Goal: Task Accomplishment & Management: Complete application form

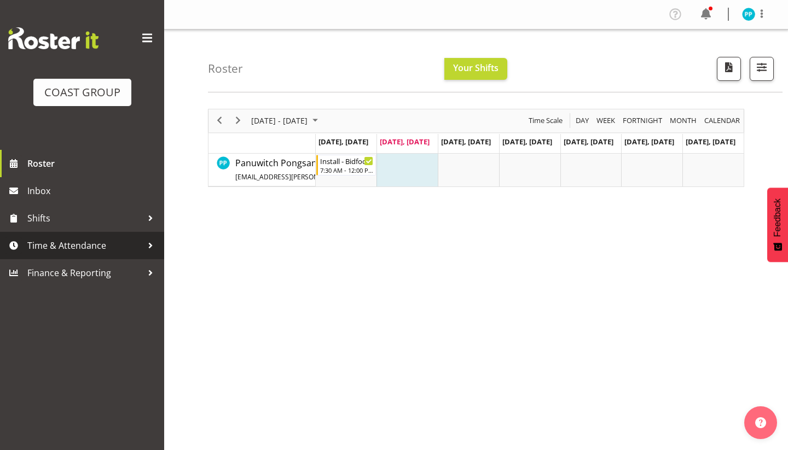
click at [90, 253] on span "Time & Attendance" at bounding box center [84, 245] width 115 height 16
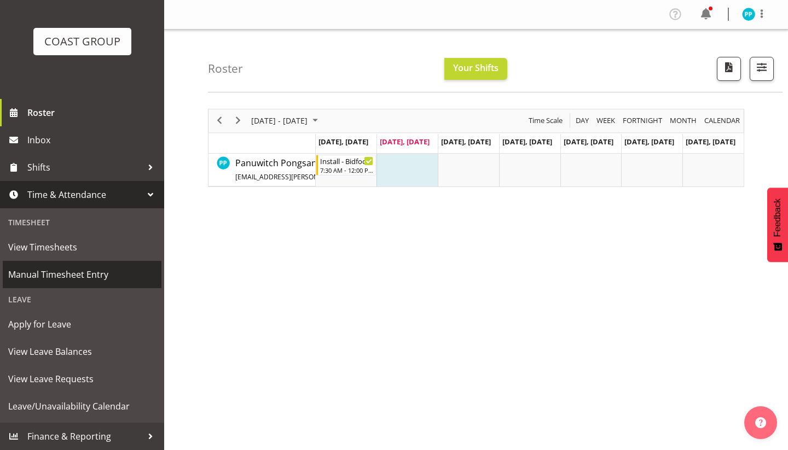
scroll to position [51, 0]
click at [86, 281] on span "Manual Timesheet Entry" at bounding box center [82, 274] width 148 height 16
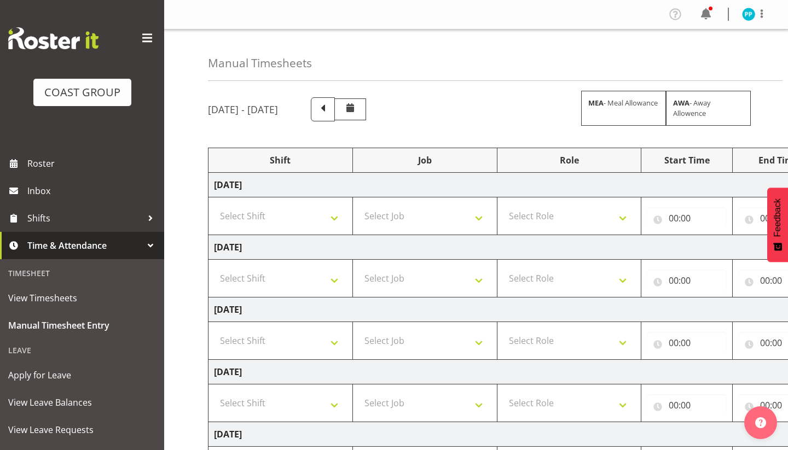
select select "80388"
select select "9033"
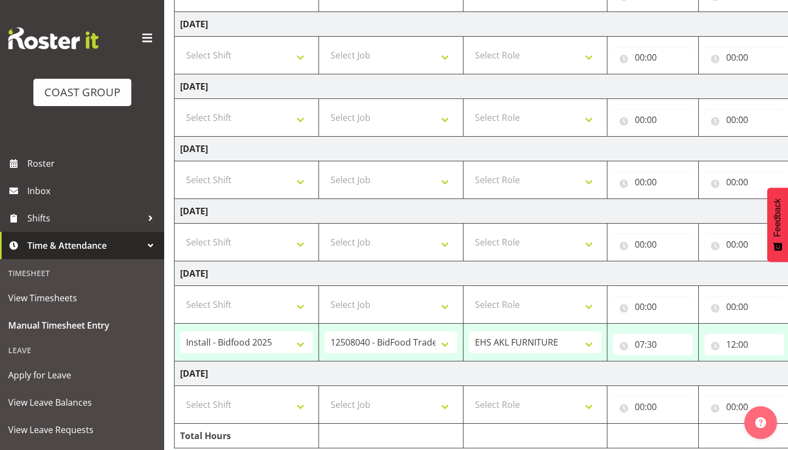
scroll to position [223, 0]
select select "72167"
select select "10375"
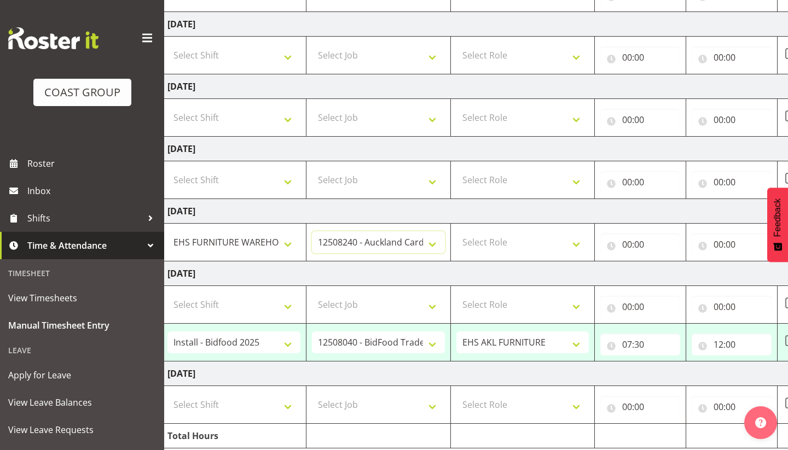
scroll to position [0, 56]
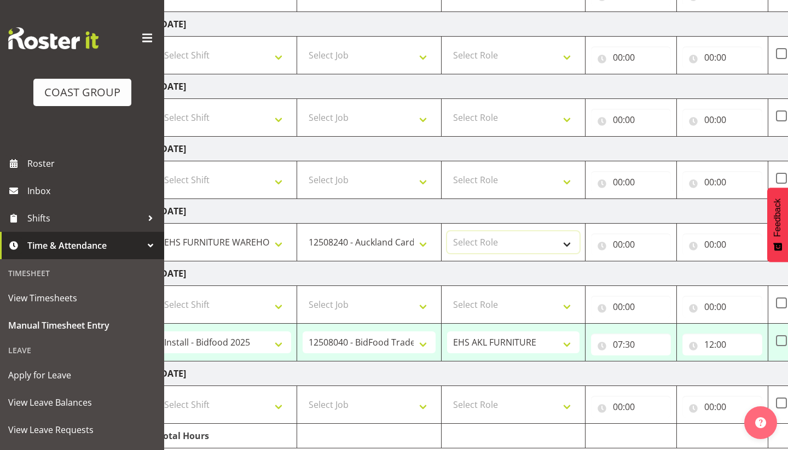
select select "189"
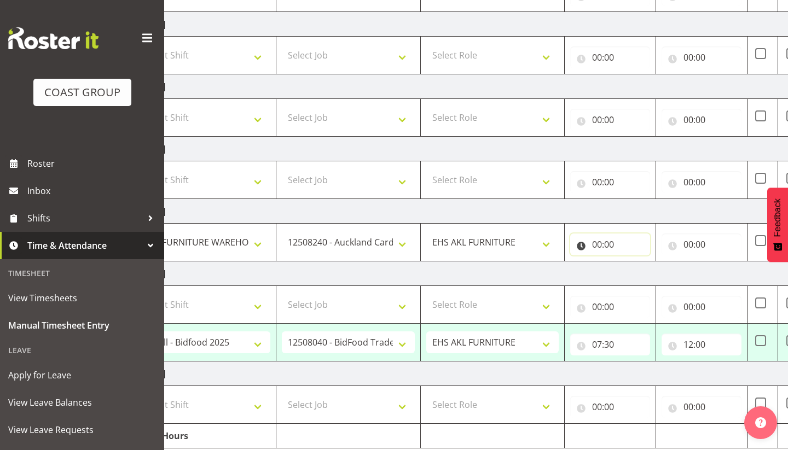
click at [600, 242] on input "00:00" at bounding box center [610, 245] width 80 height 22
select select "19"
type input "19:00"
select select "30"
type input "19:30"
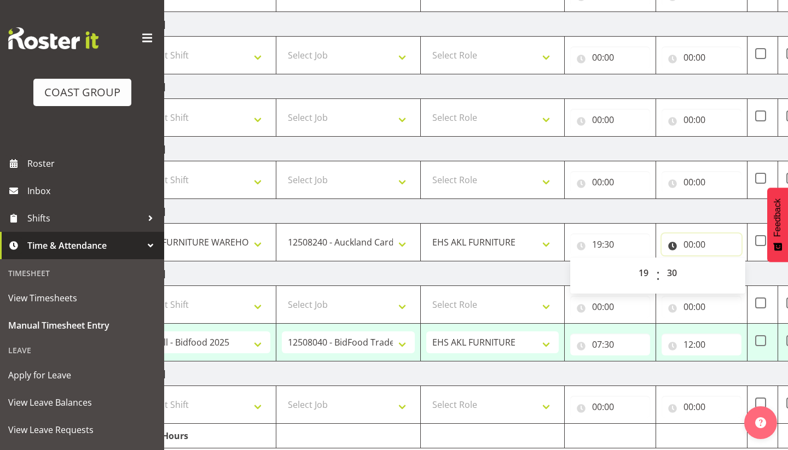
click at [689, 242] on input "00:00" at bounding box center [702, 245] width 80 height 22
select select "23"
type input "23:00"
click at [705, 243] on input "23:00" at bounding box center [702, 245] width 80 height 22
click at [702, 242] on input "23:00" at bounding box center [702, 245] width 80 height 22
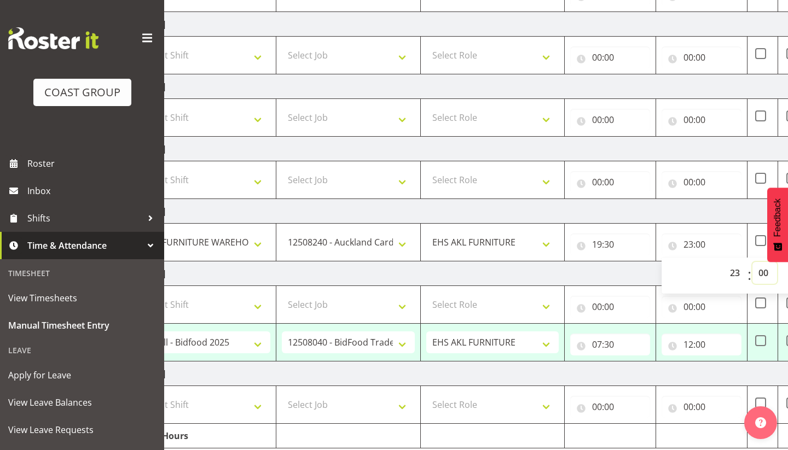
select select "30"
type input "23:30"
click at [592, 274] on td "[DATE]" at bounding box center [514, 274] width 765 height 25
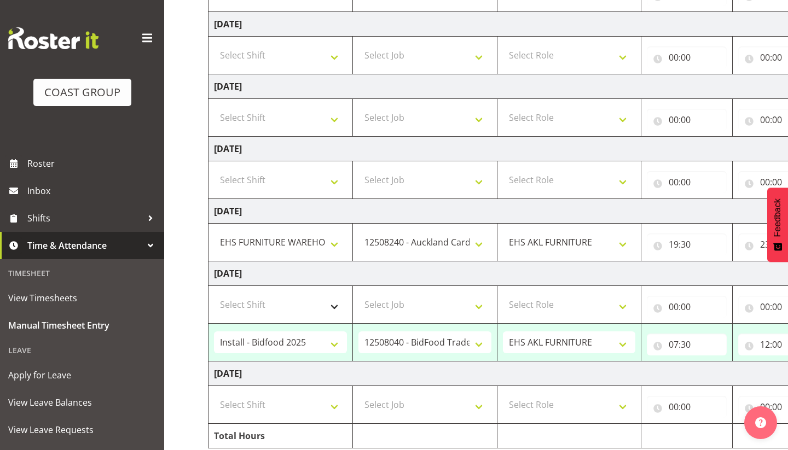
scroll to position [0, 0]
select select "71560"
select select "69"
select select "189"
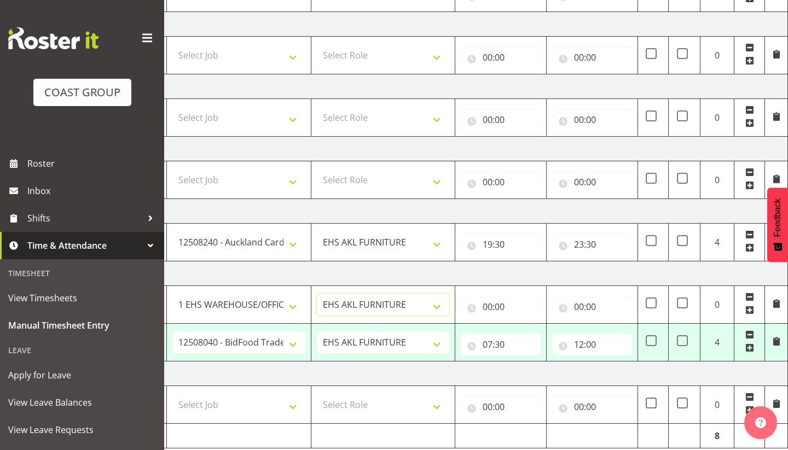
scroll to position [0, 186]
click at [488, 305] on input "00:00" at bounding box center [501, 307] width 80 height 22
select select "12"
type input "12:00"
click at [581, 308] on input "00:00" at bounding box center [592, 307] width 80 height 22
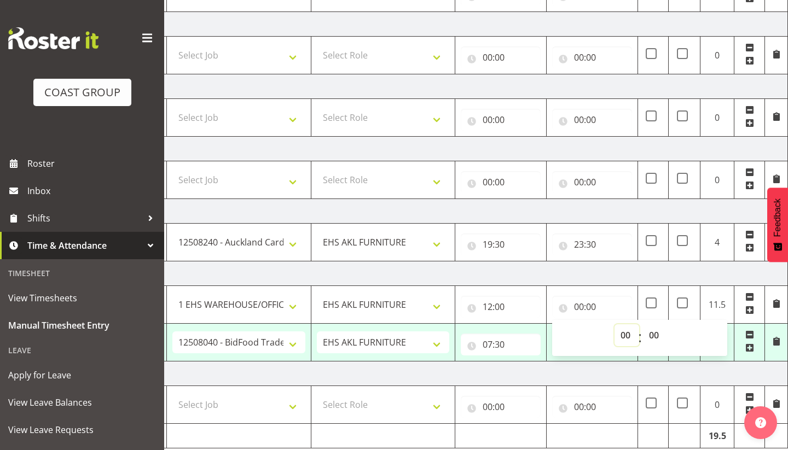
select select "19"
type input "19:00"
click at [513, 383] on td "[DATE]" at bounding box center [404, 374] width 765 height 25
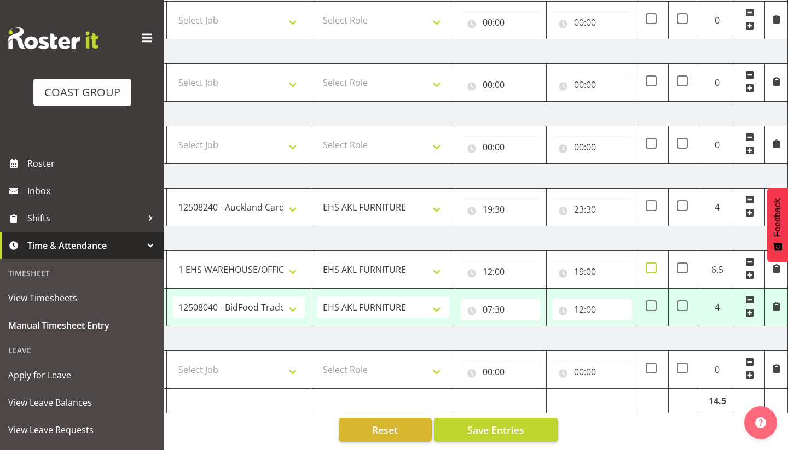
scroll to position [258, 0]
click at [651, 272] on span at bounding box center [651, 268] width 11 height 11
click at [651, 272] on input "checkbox" at bounding box center [649, 268] width 7 height 7
checkbox input "true"
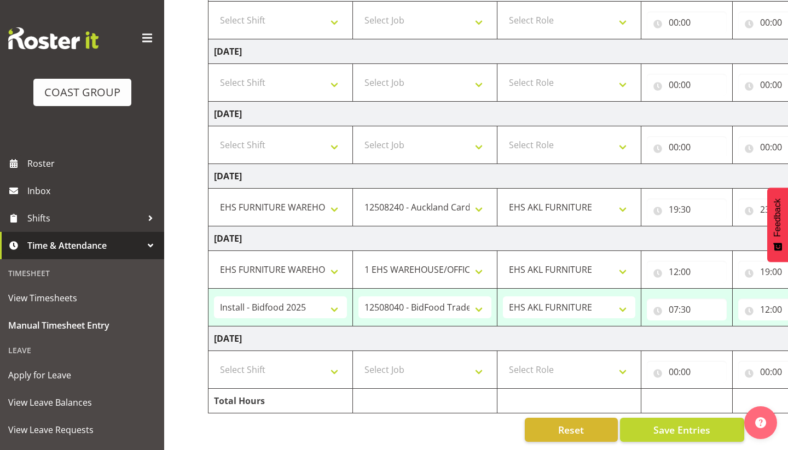
scroll to position [0, 0]
select select "38155"
select select "69"
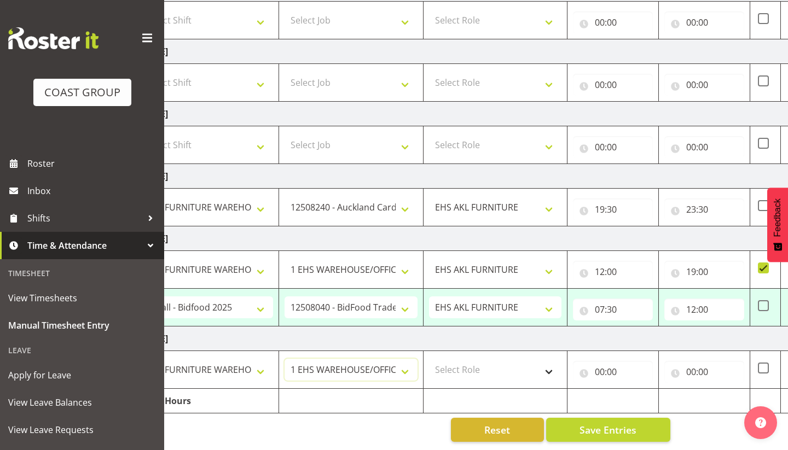
scroll to position [0, 95]
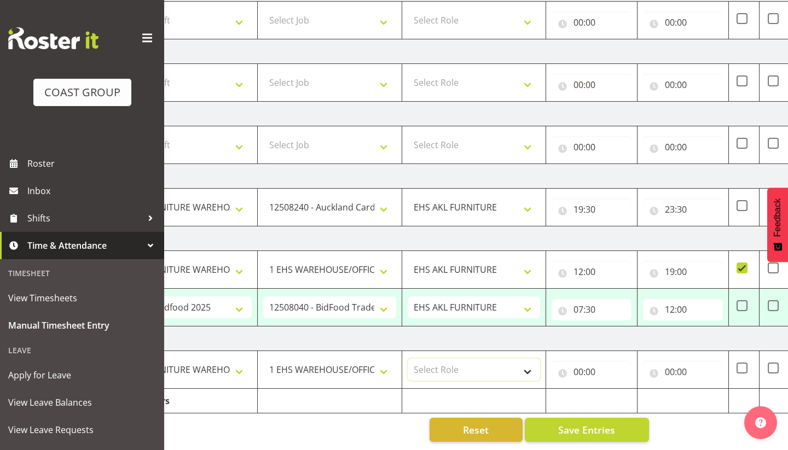
select select "189"
click at [576, 370] on input "00:00" at bounding box center [592, 372] width 80 height 22
select select "7"
type input "07:00"
select select "30"
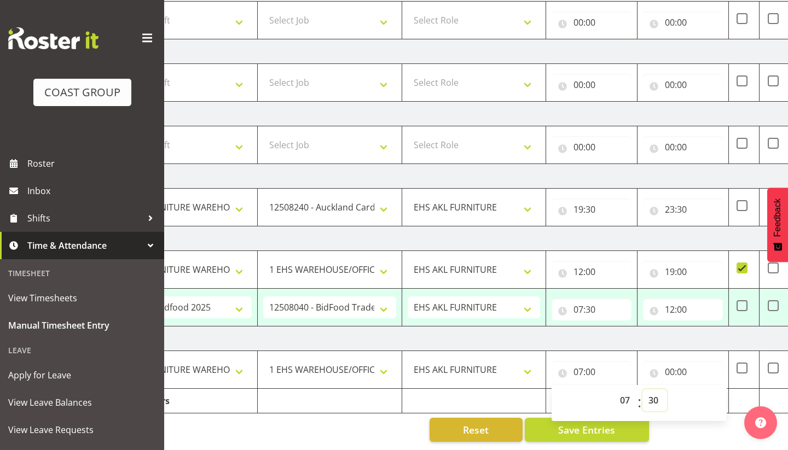
type input "07:30"
click at [672, 371] on input "00:00" at bounding box center [683, 372] width 80 height 22
select select "16"
type input "16:00"
click at [657, 340] on td "[DATE]" at bounding box center [495, 339] width 765 height 25
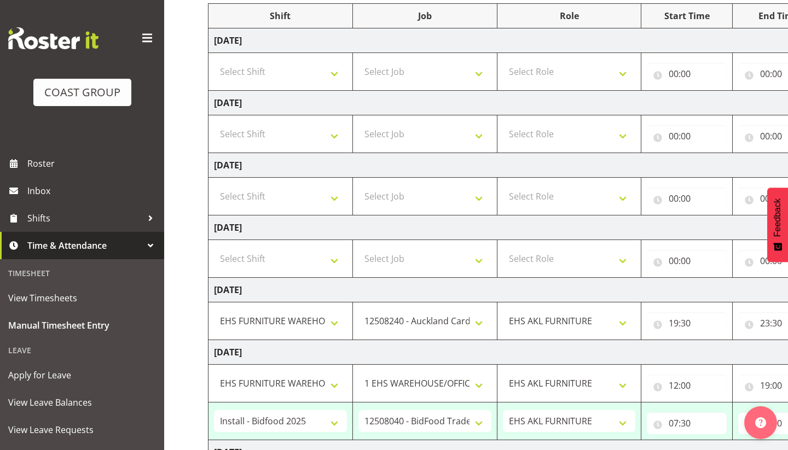
scroll to position [0, 0]
select select "38155"
click at [410, 258] on select "Select Job 1 Carlton Events 1 [PERSON_NAME][GEOGRAPHIC_DATA] 1 [PERSON_NAME][GE…" at bounding box center [424, 259] width 133 height 22
select select "69"
select select "189"
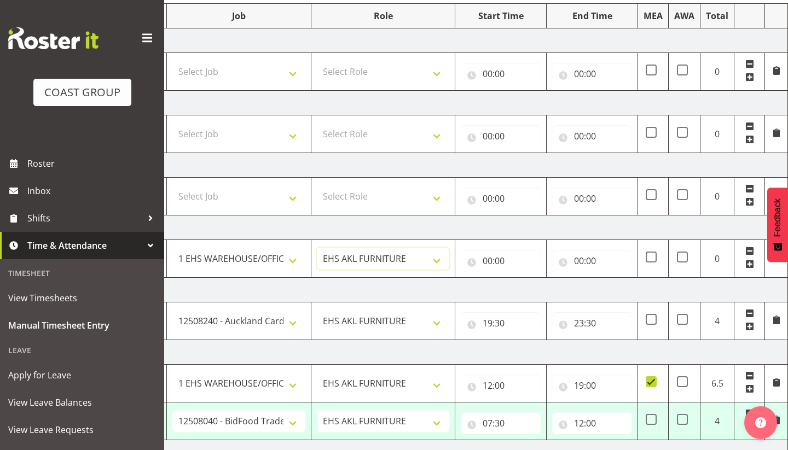
scroll to position [0, 186]
click at [487, 263] on input "00:00" at bounding box center [501, 261] width 80 height 22
click at [490, 264] on input "00:00" at bounding box center [501, 261] width 80 height 22
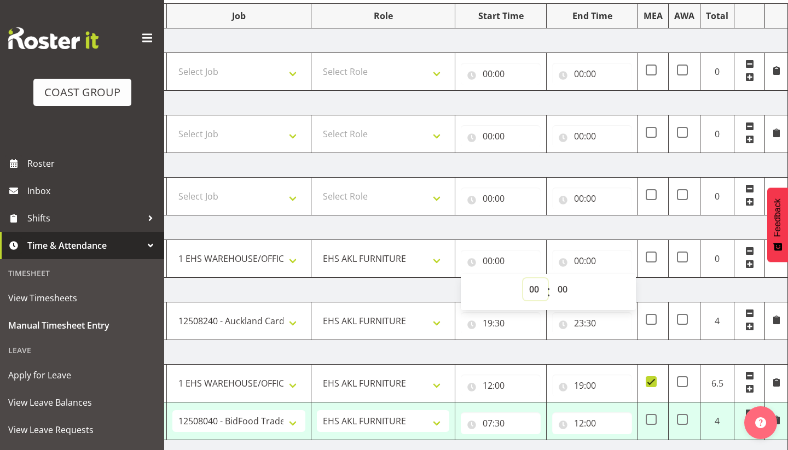
click at [524, 285] on select "00 01 02 03 04 05 06 07 08 09 10 11 12 13 14 15 16 17 18 19 20 21 22 23" at bounding box center [535, 290] width 25 height 22
select select "7"
type input "07:00"
select select "30"
type input "07:30"
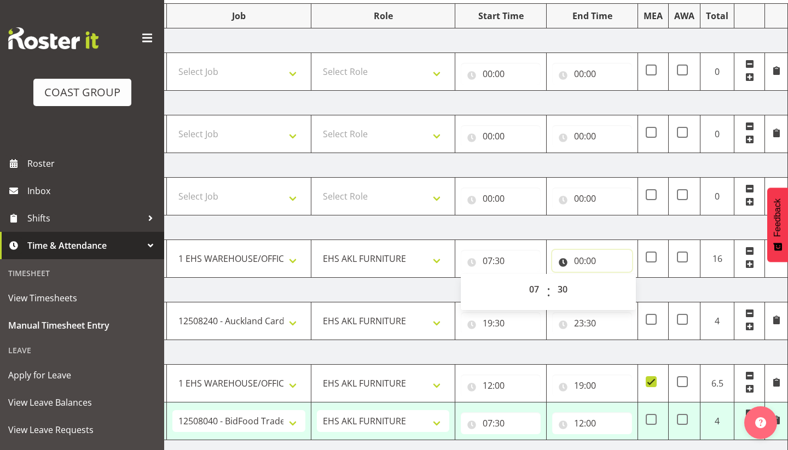
click at [582, 257] on input "00:00" at bounding box center [592, 261] width 80 height 22
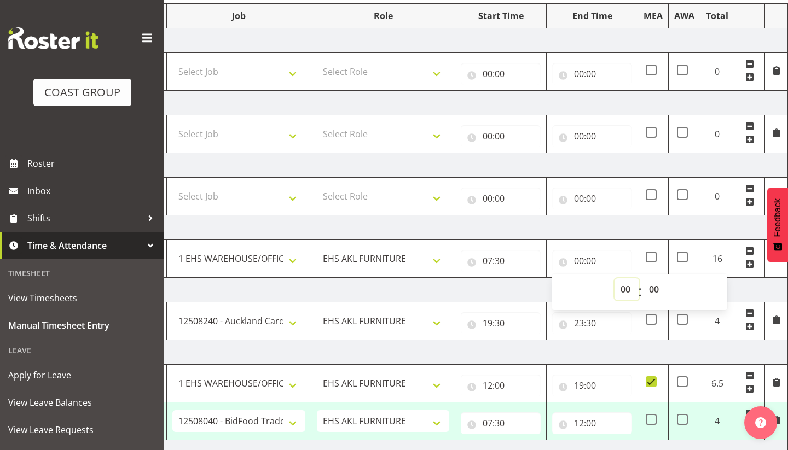
select select "14"
type input "14:00"
click at [530, 283] on td "[DATE]" at bounding box center [404, 290] width 765 height 25
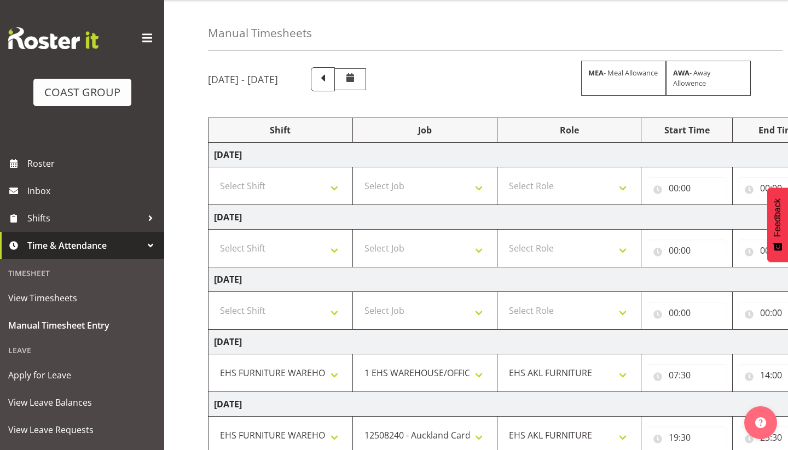
scroll to position [27, 0]
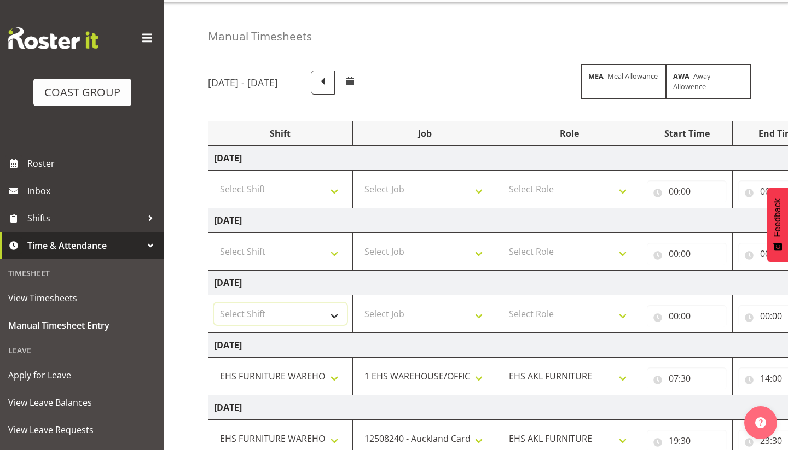
select select "38155"
click at [386, 312] on select "Select Job 1 Carlton Events 1 [PERSON_NAME][GEOGRAPHIC_DATA] 1 [PERSON_NAME][GE…" at bounding box center [424, 314] width 133 height 22
select select "69"
select select "189"
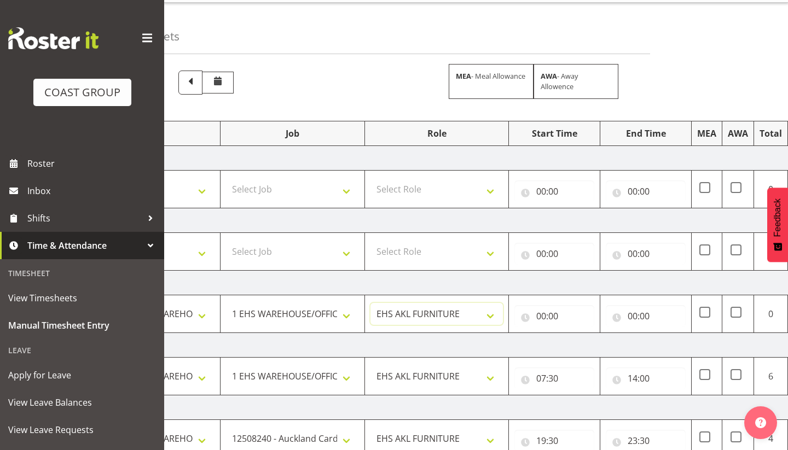
scroll to position [0, 186]
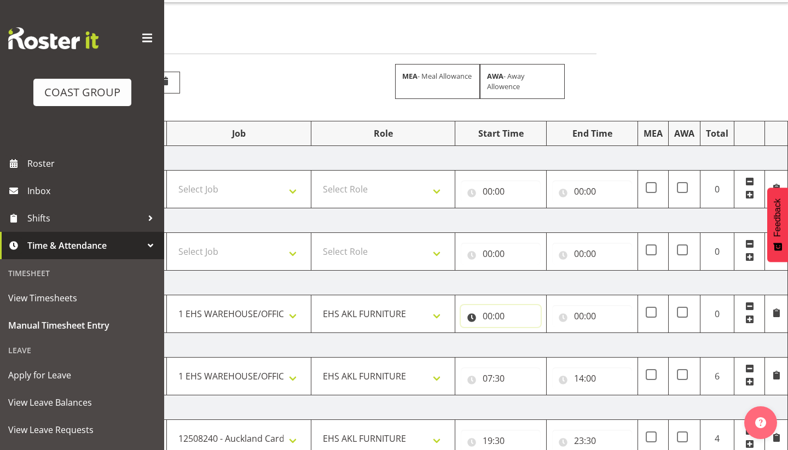
drag, startPoint x: 487, startPoint y: 318, endPoint x: 507, endPoint y: 323, distance: 20.3
click at [487, 318] on input "00:00" at bounding box center [501, 316] width 80 height 22
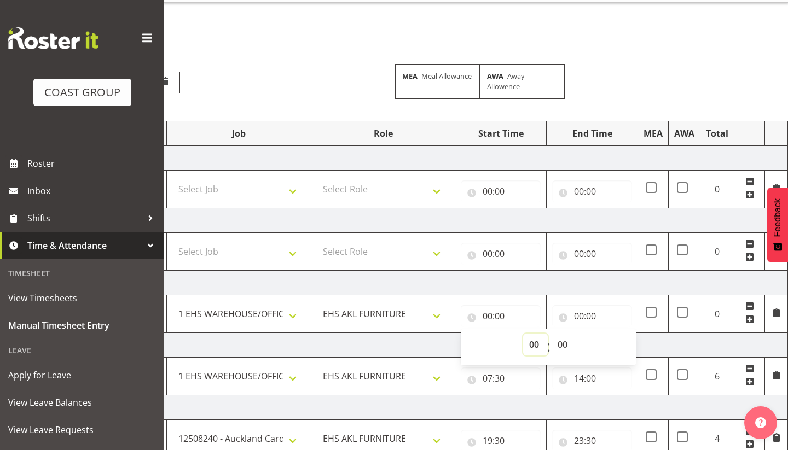
select select "7"
type input "07:00"
select select "30"
type input "07:30"
click at [581, 313] on input "00:00" at bounding box center [592, 316] width 80 height 22
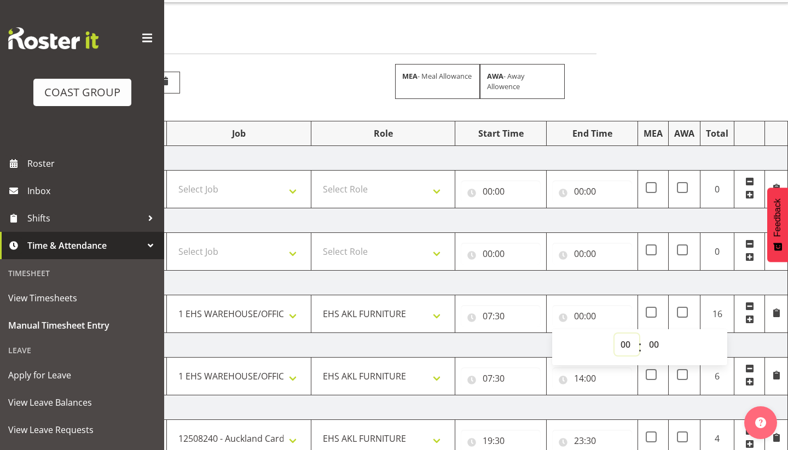
select select "16"
type input "16:00"
click at [514, 352] on td "[DATE]" at bounding box center [404, 345] width 765 height 25
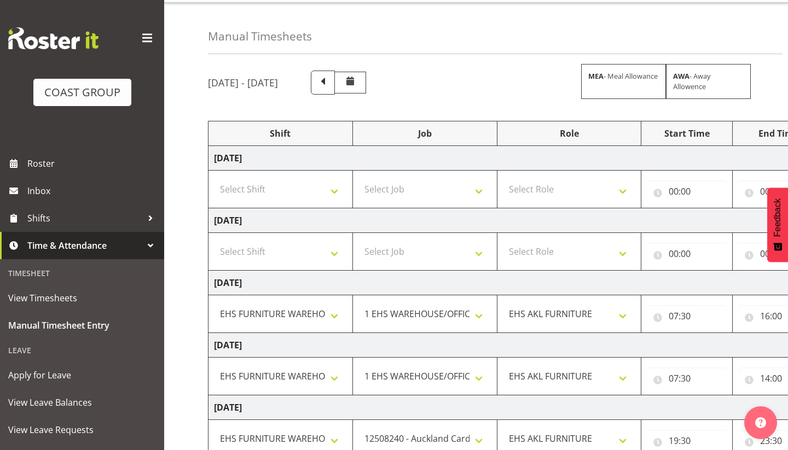
scroll to position [0, 0]
select select "71560"
click at [451, 253] on select "Select Job 1 Carlton Events 1 [PERSON_NAME][GEOGRAPHIC_DATA] 1 [PERSON_NAME][GE…" at bounding box center [424, 252] width 133 height 22
select select "69"
select select "189"
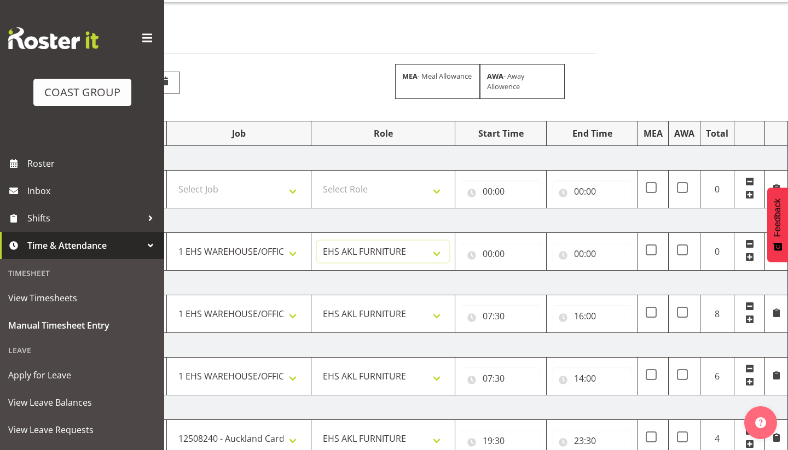
scroll to position [0, 186]
click at [490, 252] on input "00:00" at bounding box center [501, 254] width 80 height 22
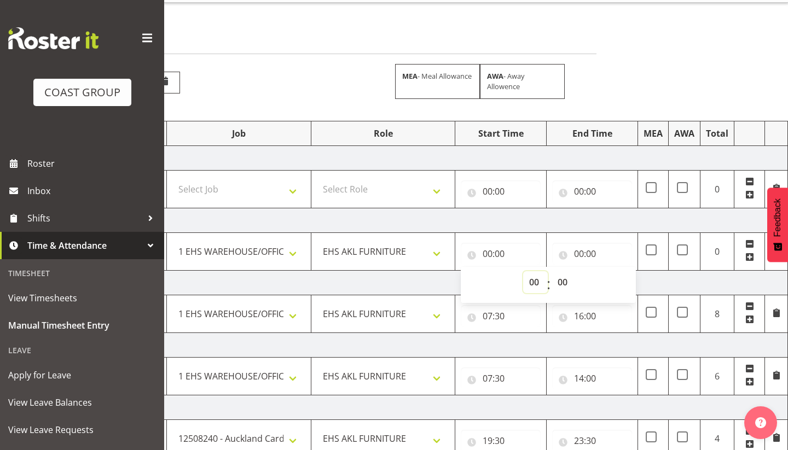
select select "8"
type input "08:00"
select select "30"
type input "08:30"
click at [581, 253] on input "00:00" at bounding box center [592, 254] width 80 height 22
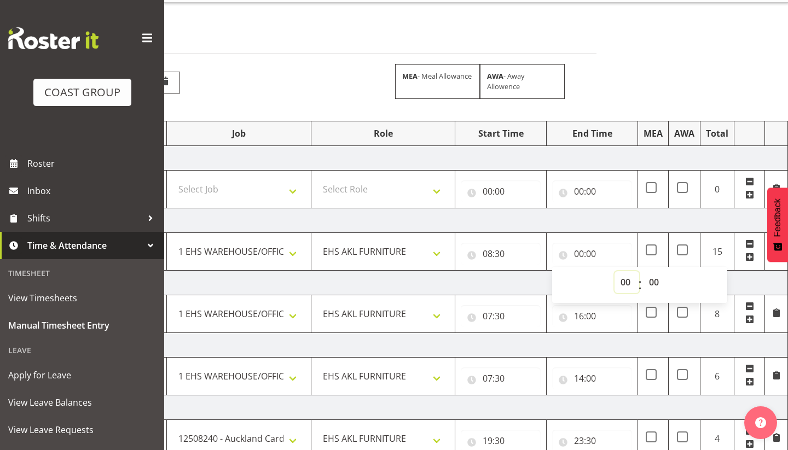
select select "16"
type input "16:00"
click at [515, 276] on td "[DATE]" at bounding box center [404, 283] width 765 height 25
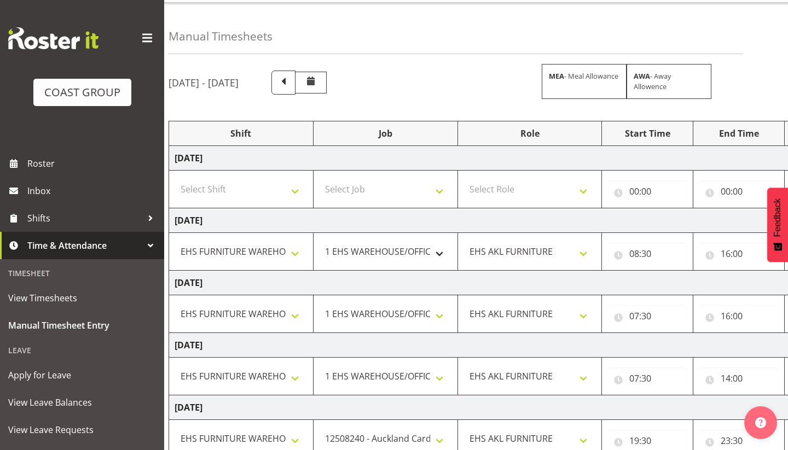
scroll to position [0, 36]
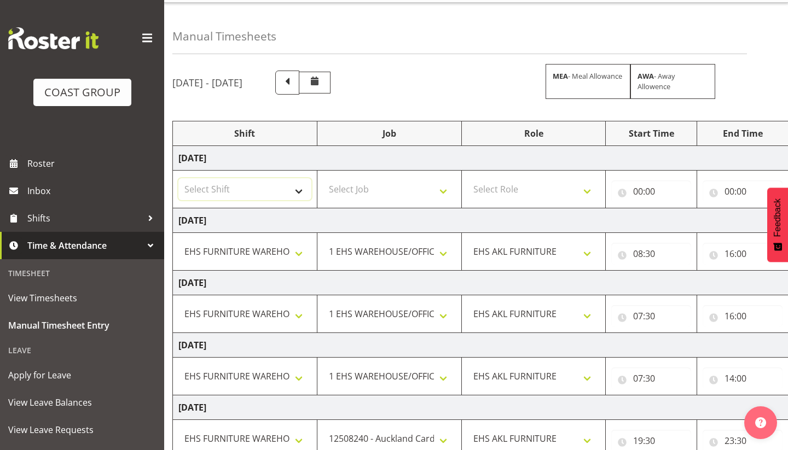
select select "38155"
click at [341, 193] on select "Select Job 1 Carlton Events 1 [PERSON_NAME][GEOGRAPHIC_DATA] 1 [PERSON_NAME][GE…" at bounding box center [389, 189] width 133 height 22
select select "69"
select select "189"
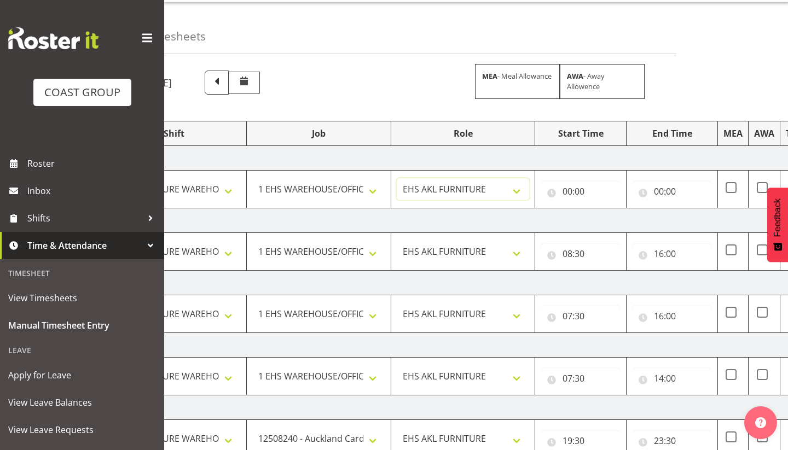
scroll to position [0, 113]
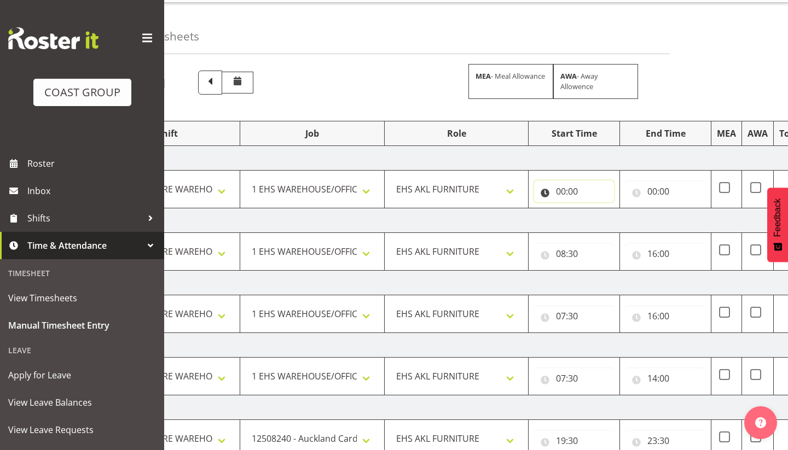
click at [559, 193] on input "00:00" at bounding box center [574, 192] width 80 height 22
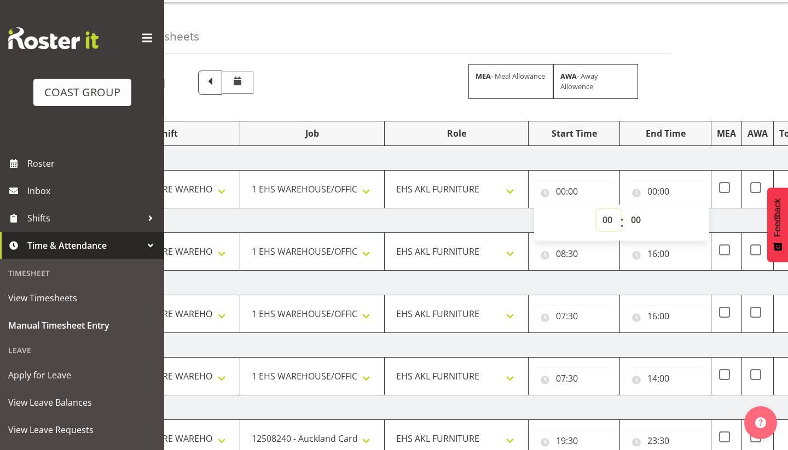
select select "7"
type input "07:00"
click at [638, 222] on select "00 01 02 03 04 05 06 07 08 09 10 11 12 13 14 15 16 17 18 19 20 21 22 23 24 25 2…" at bounding box center [637, 220] width 25 height 22
select select "30"
type input "07:30"
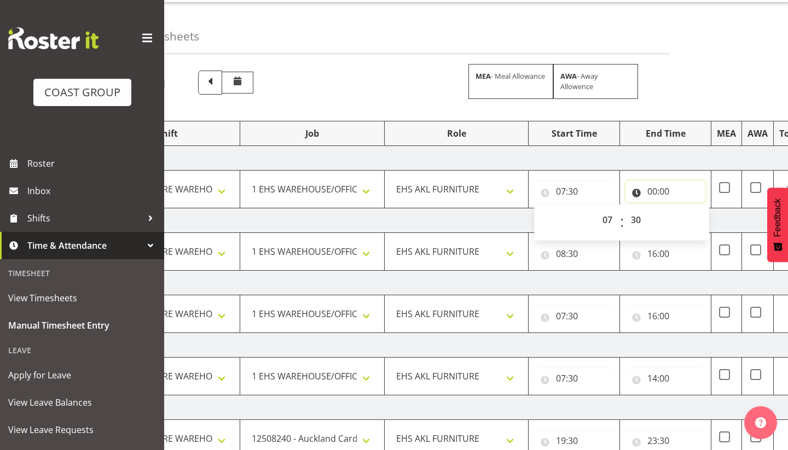
click at [654, 192] on input "00:00" at bounding box center [665, 192] width 80 height 22
select select "16"
type input "16:00"
click at [613, 283] on td "[DATE]" at bounding box center [478, 283] width 765 height 25
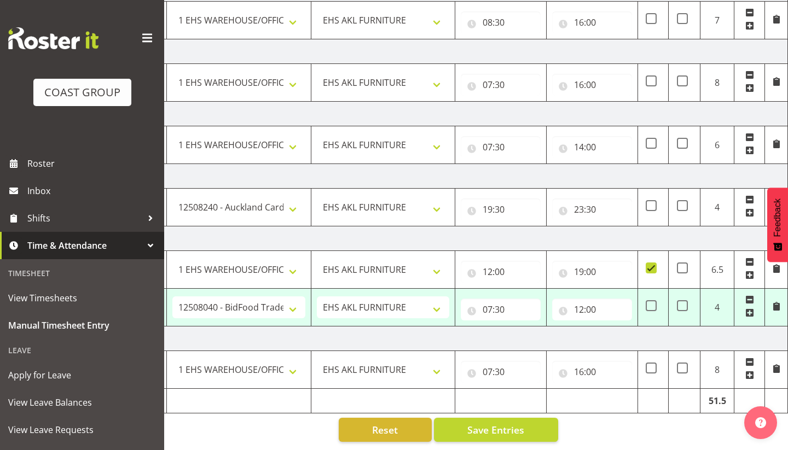
scroll to position [258, 0]
click at [500, 433] on span "Save Entries" at bounding box center [495, 430] width 57 height 14
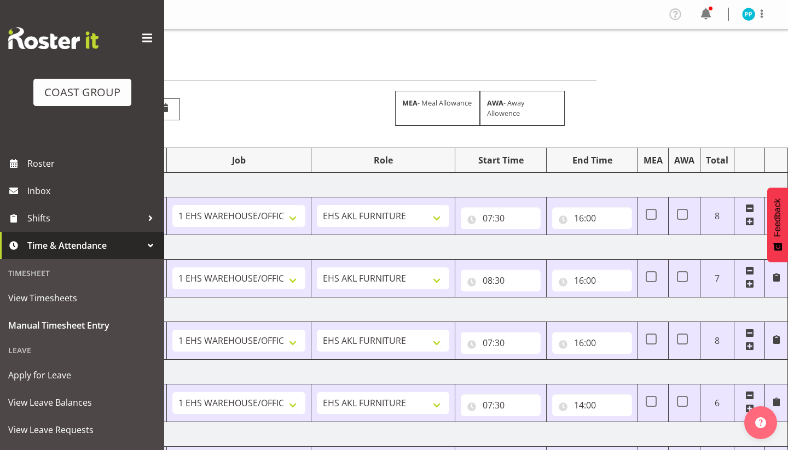
scroll to position [0, 0]
click at [749, 17] on img at bounding box center [748, 14] width 13 height 13
click at [716, 57] on link "Log Out" at bounding box center [715, 58] width 105 height 20
